Goal: Transaction & Acquisition: Subscribe to service/newsletter

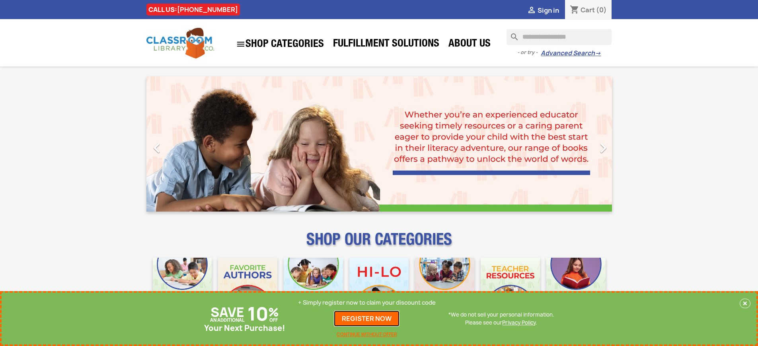
click at [367, 319] on link "REGISTER NOW" at bounding box center [367, 319] width 66 height 16
click at [367, 303] on p "+ Simply register now to claim your discount code" at bounding box center [367, 303] width 138 height 8
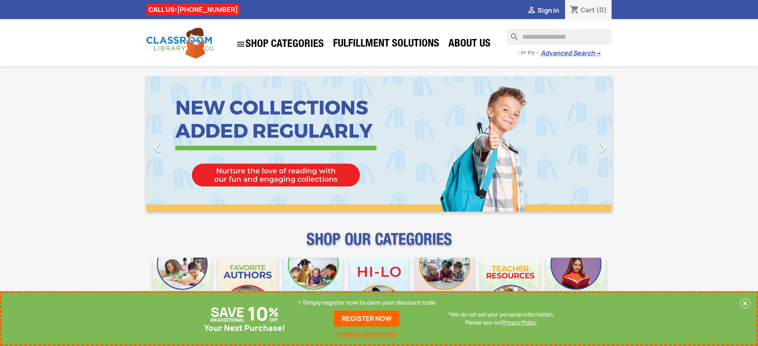
click at [367, 303] on p "+ Simply register now to claim your discount code" at bounding box center [367, 303] width 138 height 8
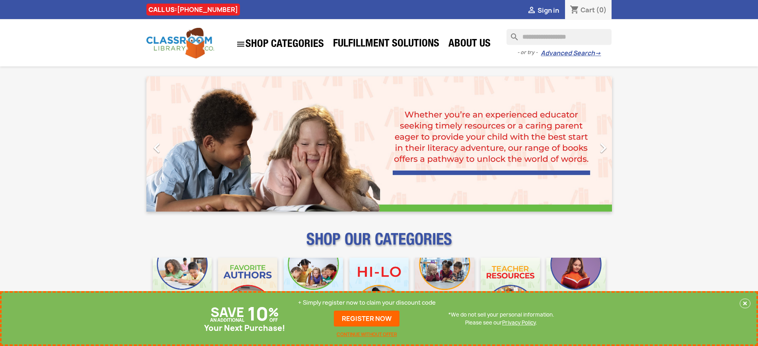
click at [367, 303] on p "+ Simply register now to claim your discount code" at bounding box center [367, 303] width 138 height 8
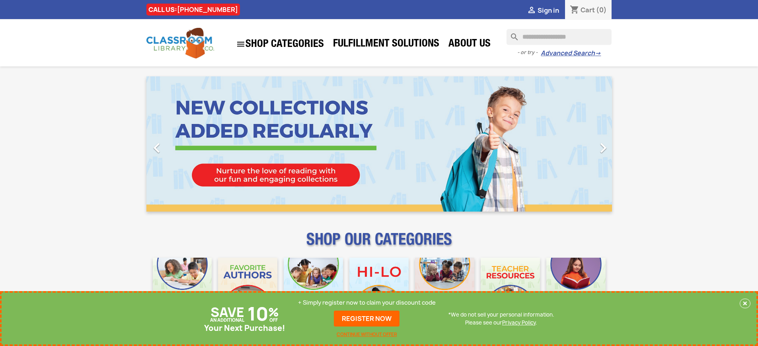
click at [367, 303] on p "+ Simply register now to claim your discount code" at bounding box center [367, 303] width 138 height 8
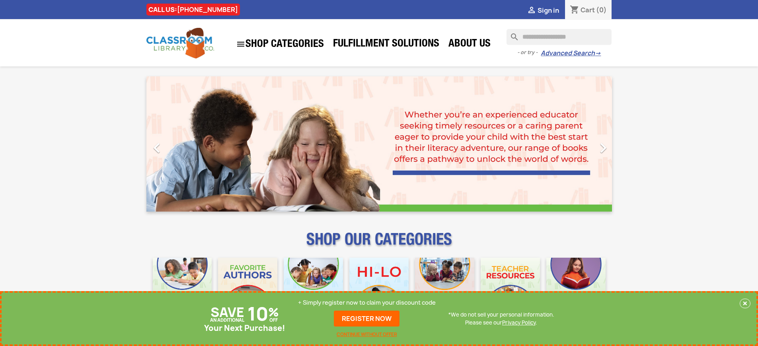
click at [367, 303] on p "+ Simply register now to claim your discount code" at bounding box center [367, 303] width 138 height 8
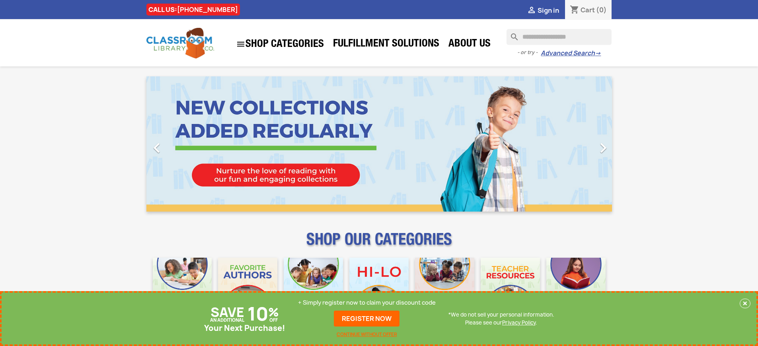
click at [367, 303] on p "+ Simply register now to claim your discount code" at bounding box center [367, 303] width 138 height 8
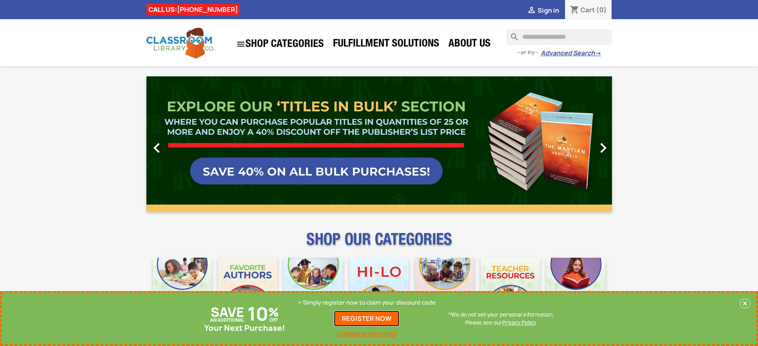
click at [367, 319] on link "REGISTER NOW" at bounding box center [367, 319] width 66 height 16
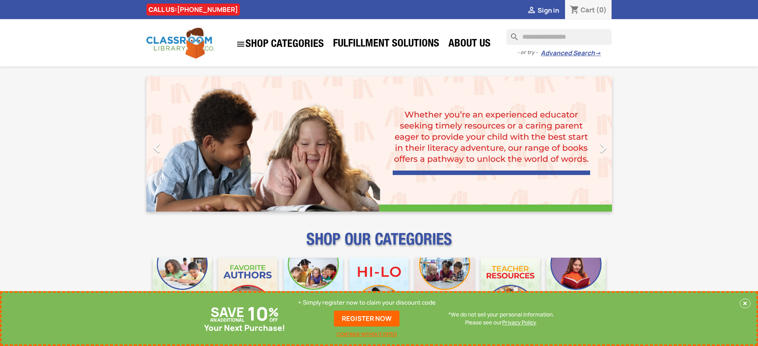
click at [367, 303] on p "+ Simply register now to claim your discount code" at bounding box center [367, 303] width 138 height 8
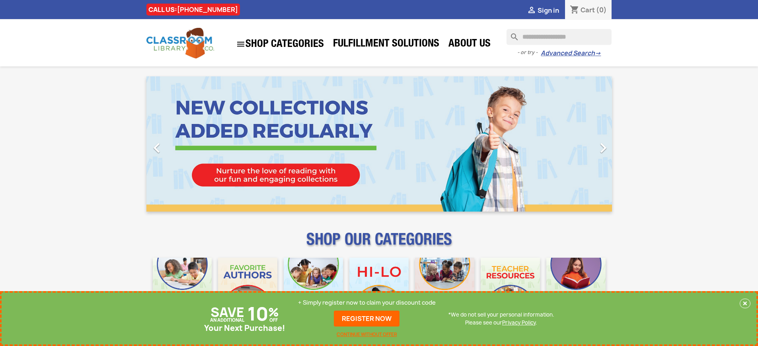
click at [367, 303] on p "+ Simply register now to claim your discount code" at bounding box center [367, 303] width 138 height 8
click at [367, 319] on link "REGISTER NOW" at bounding box center [367, 319] width 66 height 16
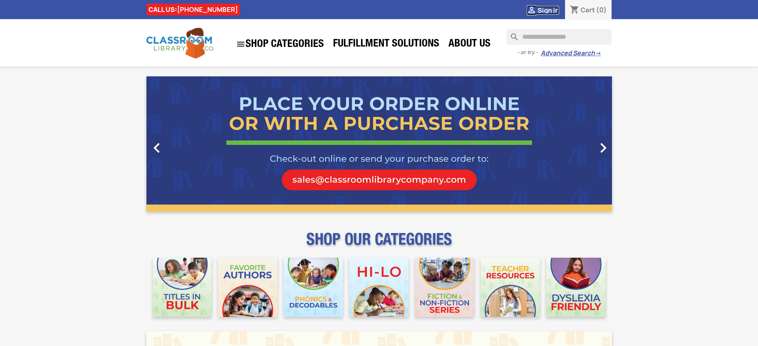
click at [548, 10] on span "Sign in" at bounding box center [548, 10] width 21 height 9
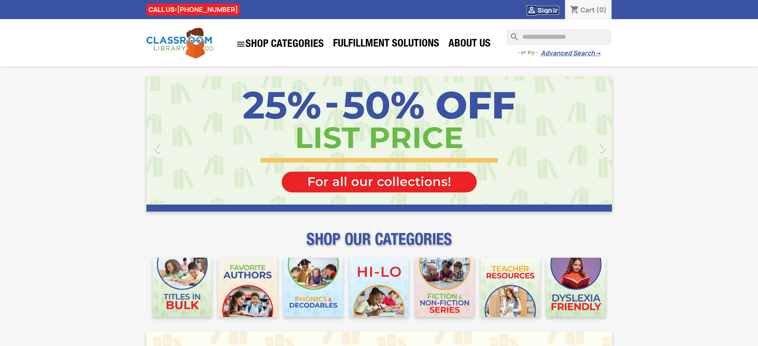
click at [548, 10] on span "Sign in" at bounding box center [548, 10] width 21 height 9
